Goal: Task Accomplishment & Management: Complete application form

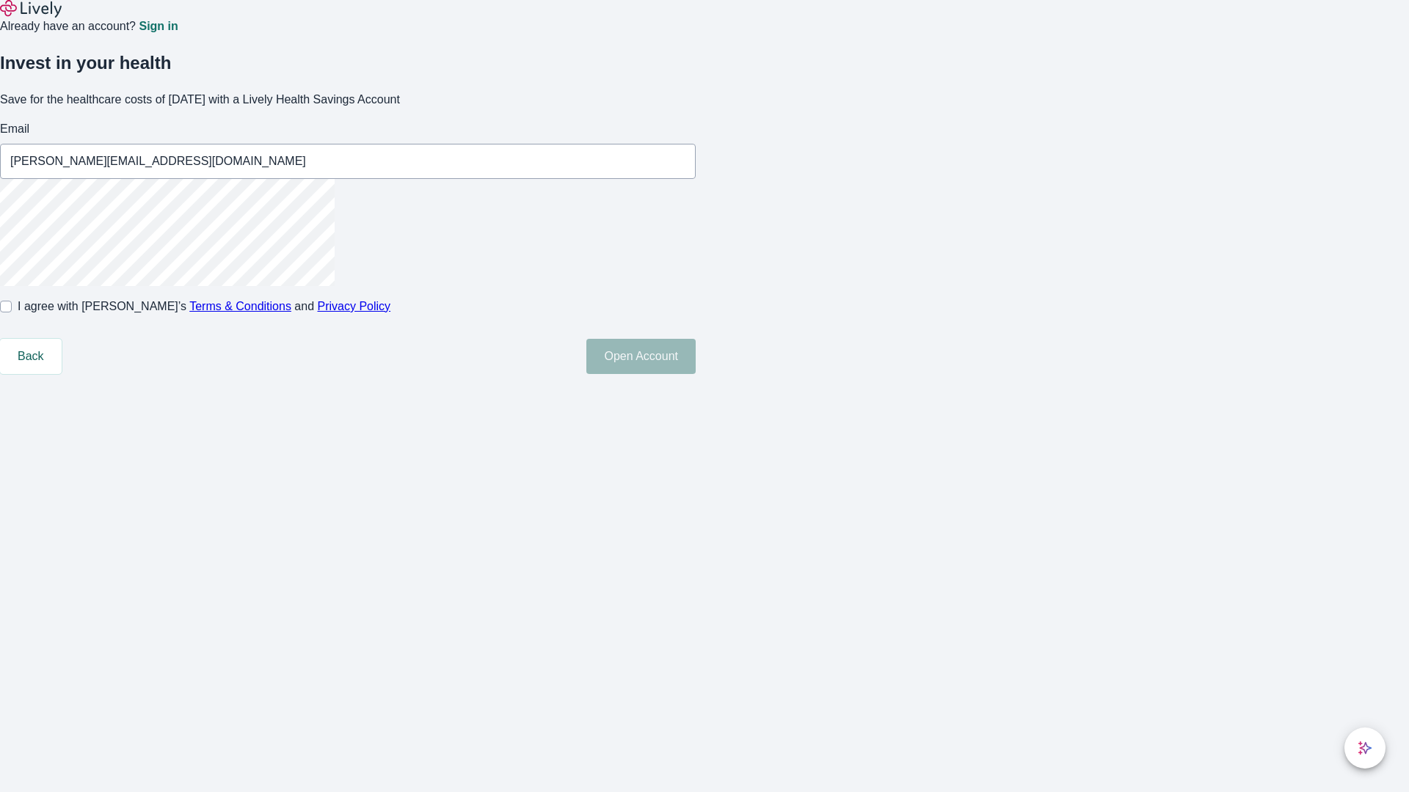
click at [12, 313] on input "I agree with Lively’s Terms & Conditions and Privacy Policy" at bounding box center [6, 307] width 12 height 12
checkbox input "true"
click at [695, 374] on button "Open Account" at bounding box center [640, 356] width 109 height 35
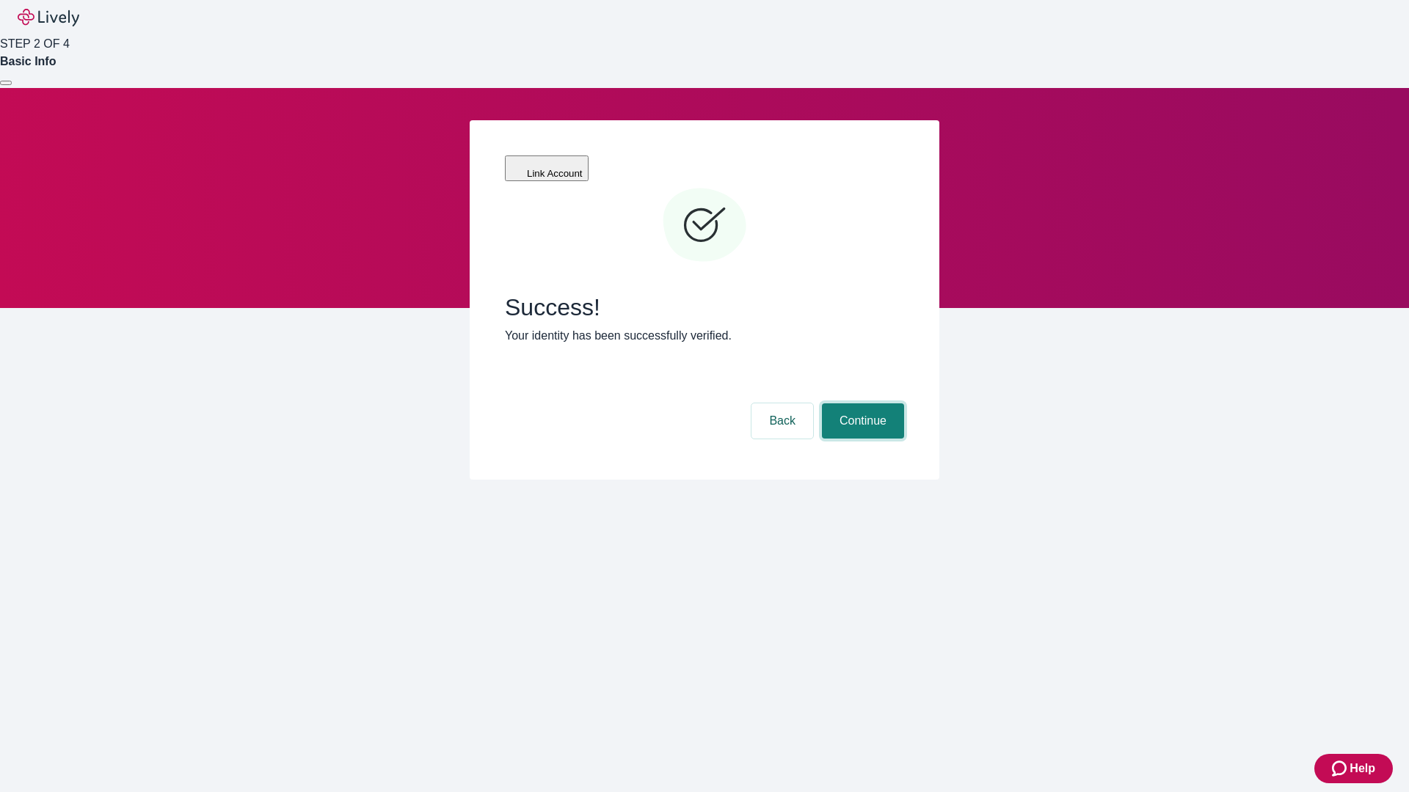
click at [861, 403] on button "Continue" at bounding box center [863, 420] width 82 height 35
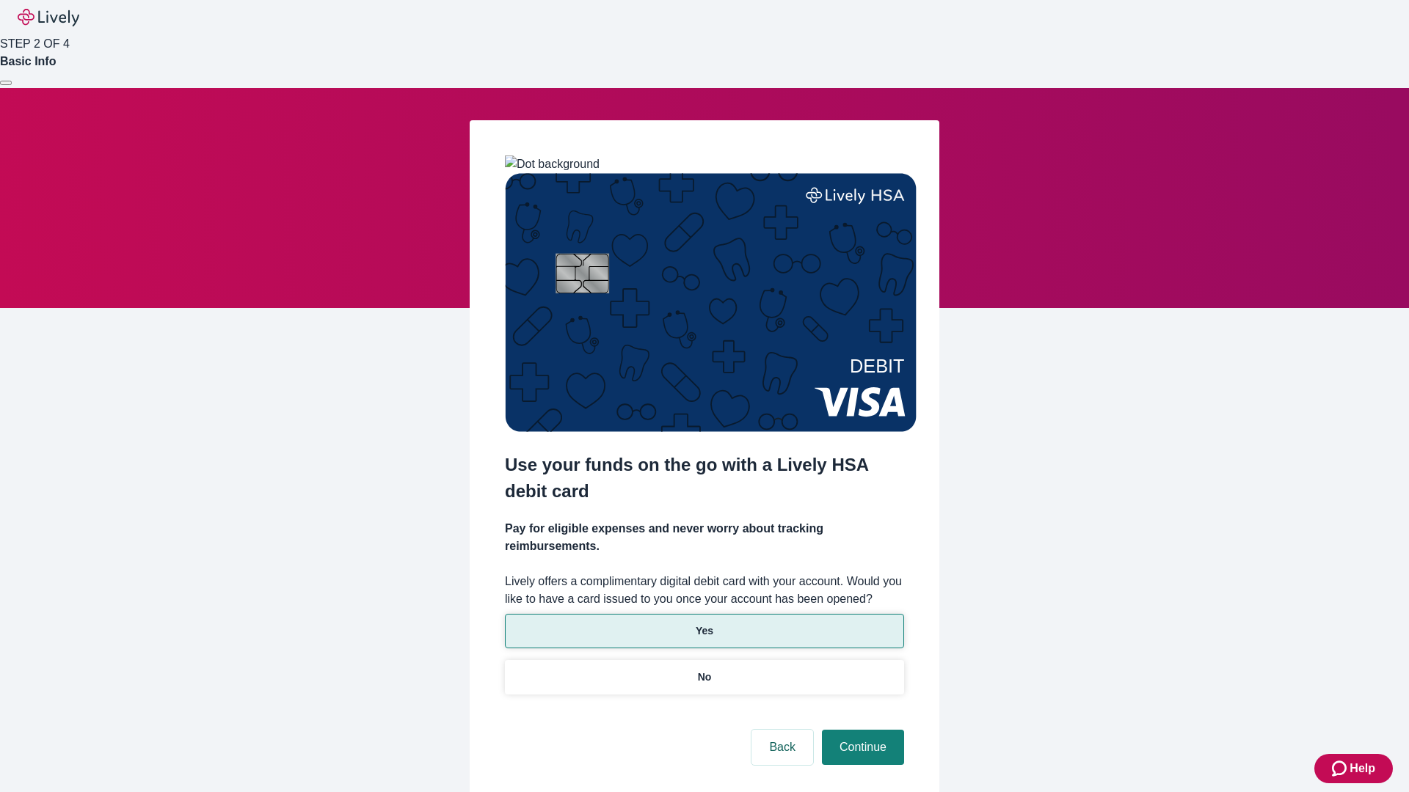
click at [704, 624] on p "Yes" at bounding box center [704, 631] width 18 height 15
click at [861, 730] on button "Continue" at bounding box center [863, 747] width 82 height 35
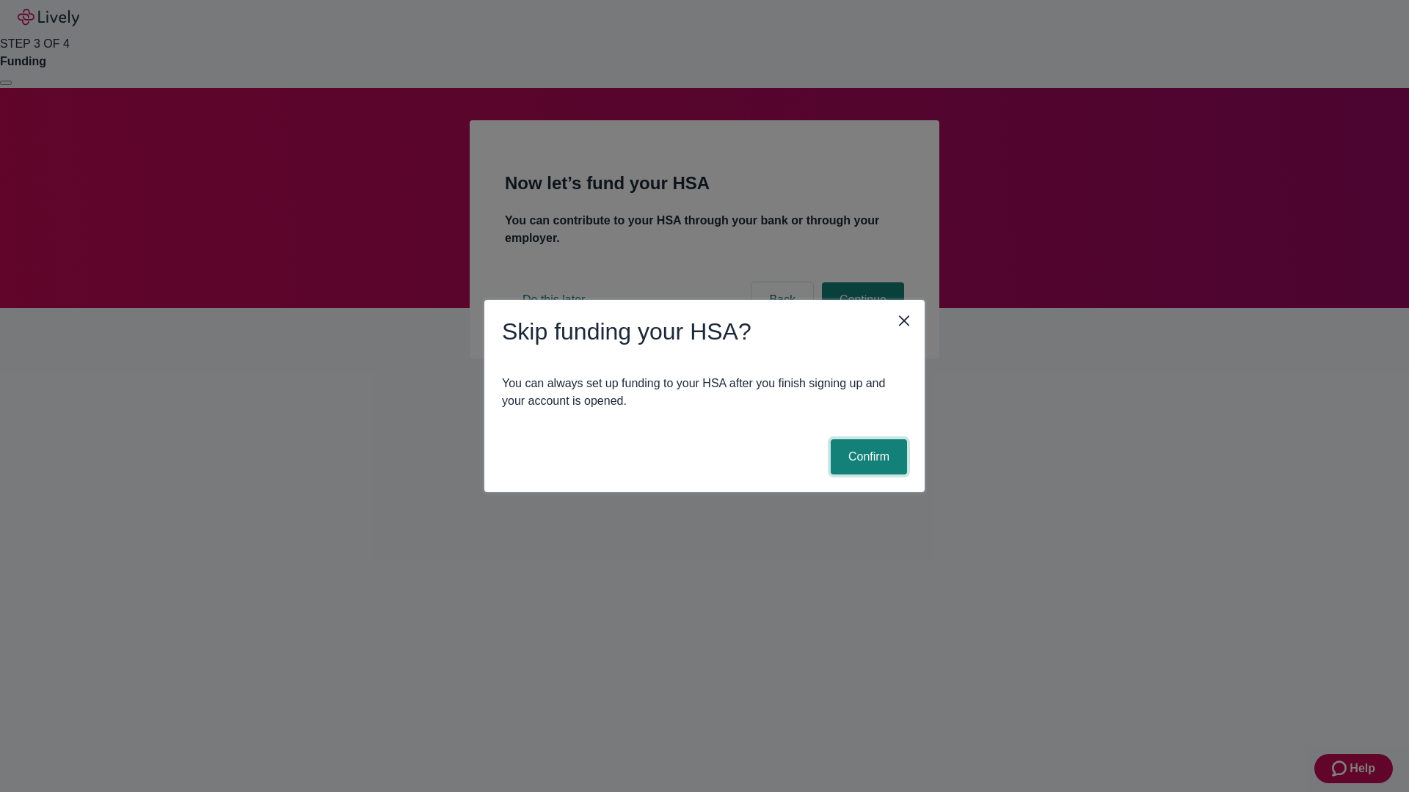
click at [866, 457] on button "Confirm" at bounding box center [868, 456] width 76 height 35
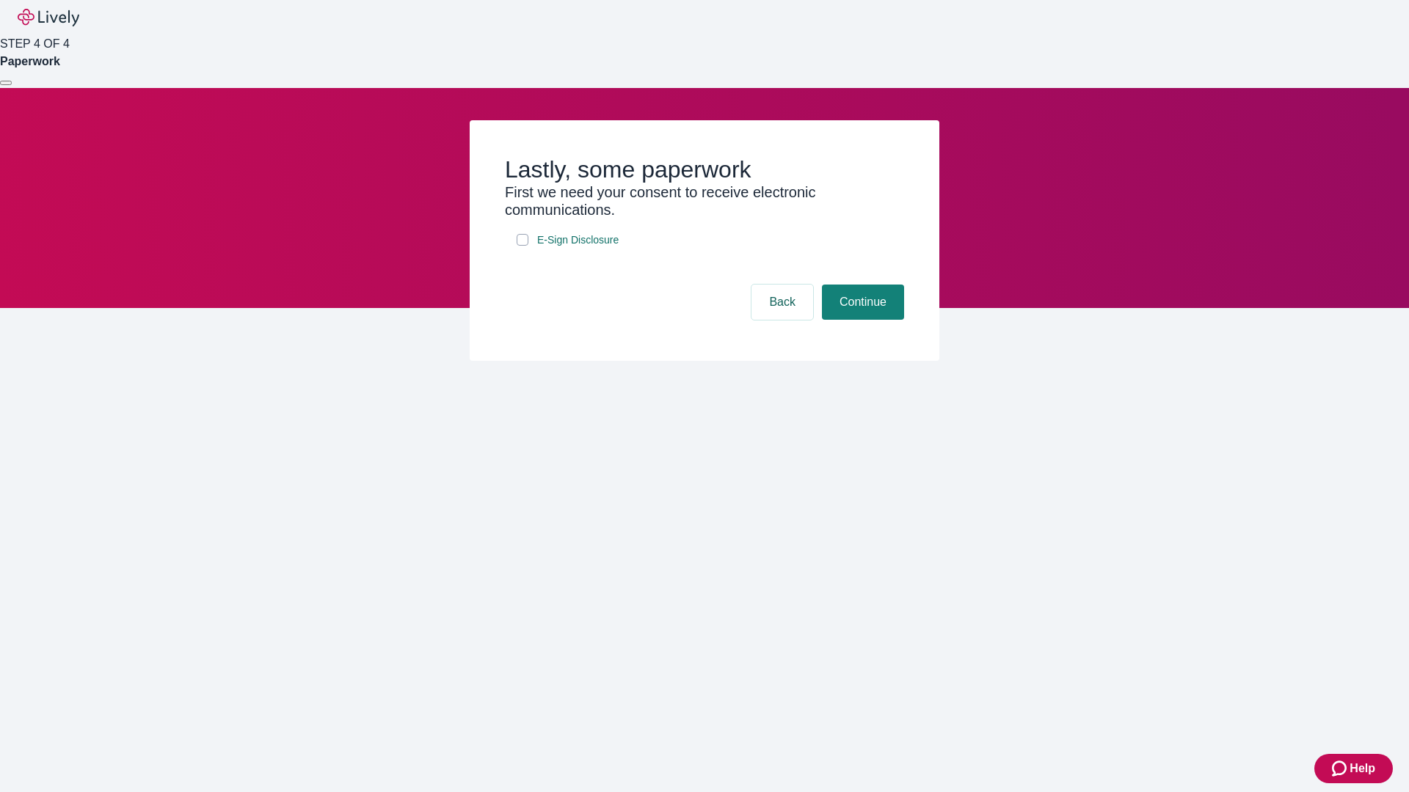
click at [522, 246] on input "E-Sign Disclosure" at bounding box center [522, 240] width 12 height 12
checkbox input "true"
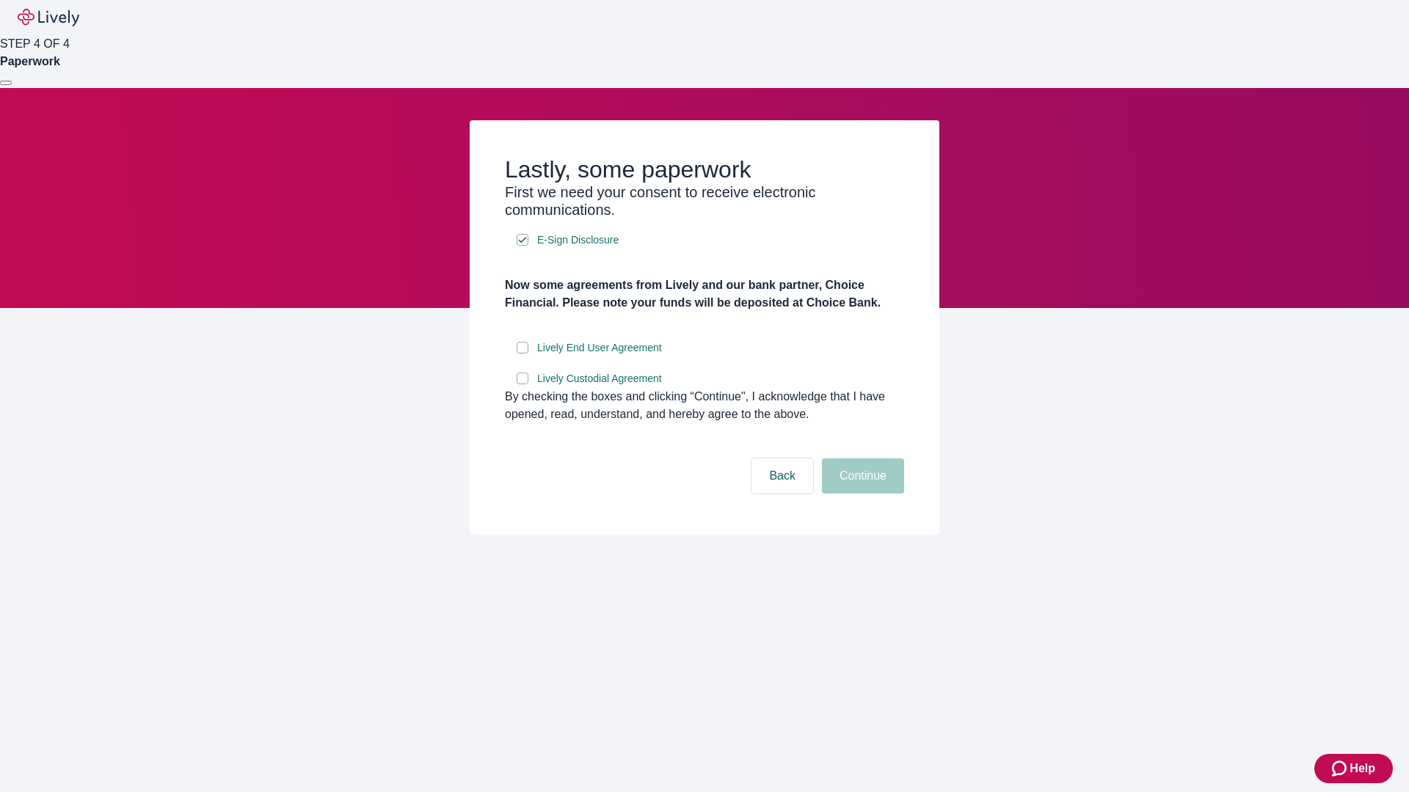
click at [522, 354] on input "Lively End User Agreement" at bounding box center [522, 348] width 12 height 12
checkbox input "true"
click at [522, 384] on input "Lively Custodial Agreement" at bounding box center [522, 379] width 12 height 12
checkbox input "true"
click at [861, 494] on button "Continue" at bounding box center [863, 476] width 82 height 35
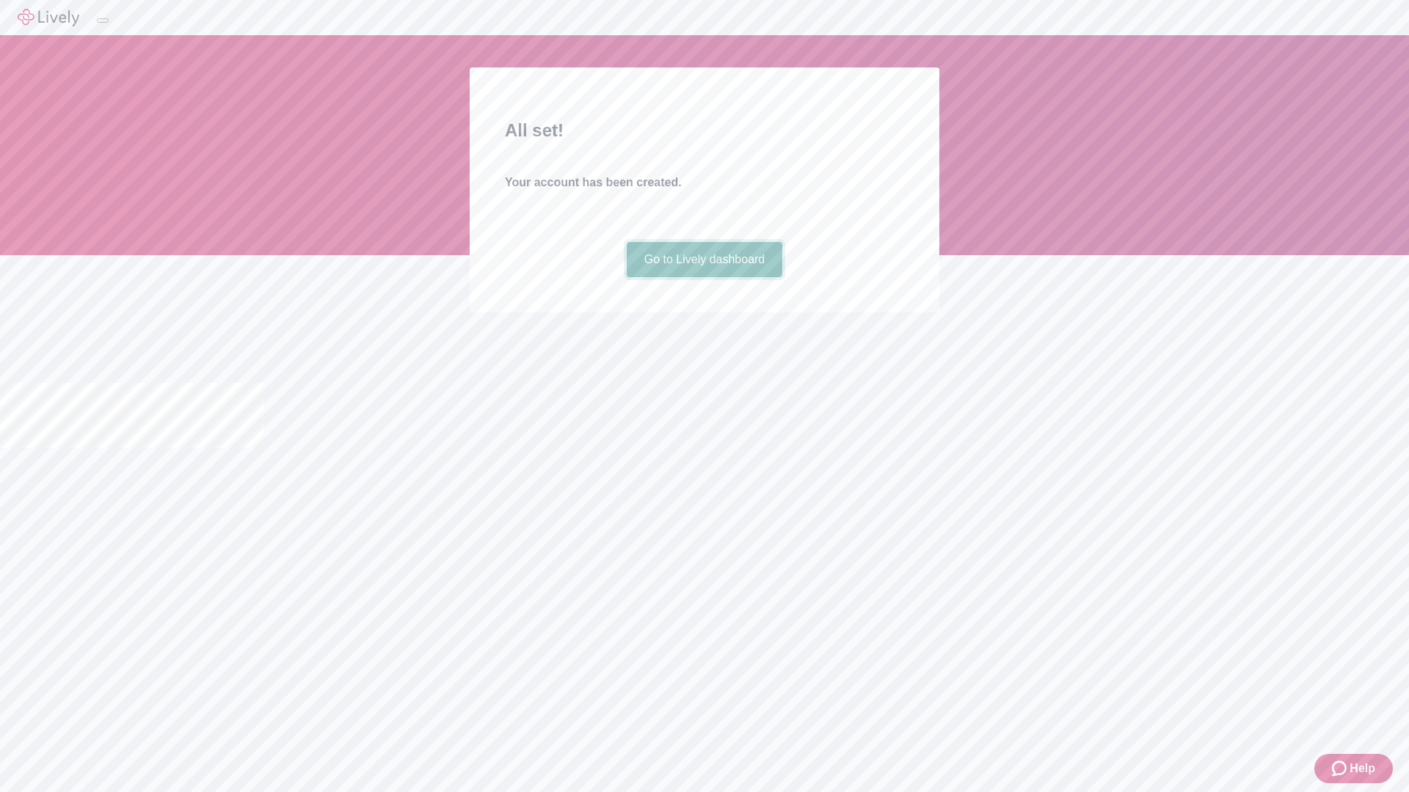
click at [704, 277] on link "Go to Lively dashboard" at bounding box center [705, 259] width 156 height 35
